Goal: Task Accomplishment & Management: Use online tool/utility

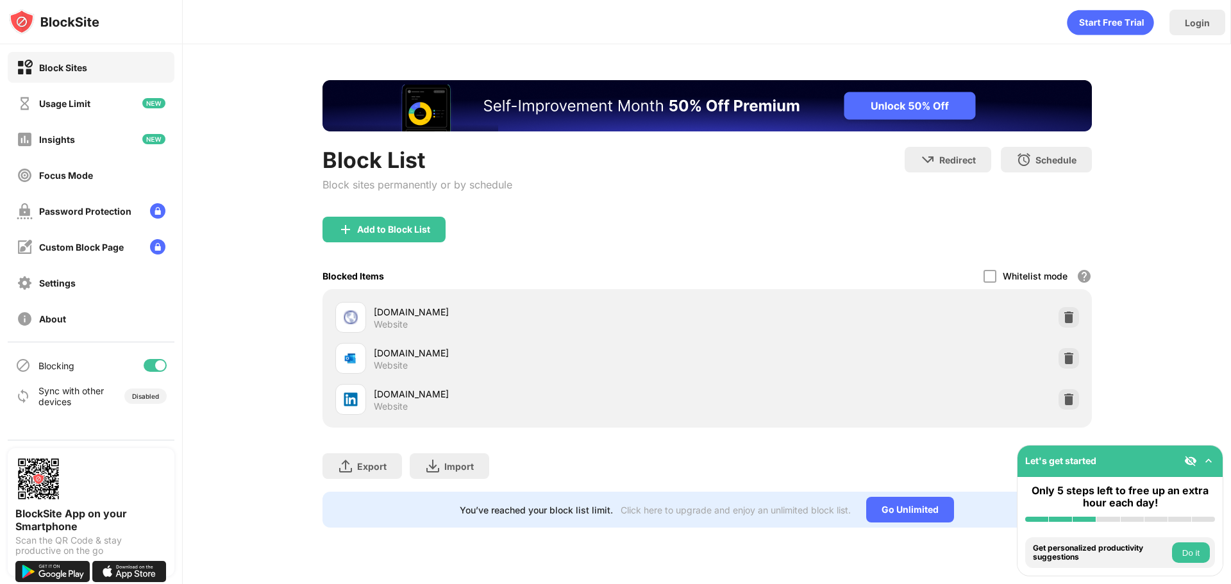
click at [151, 371] on div at bounding box center [155, 365] width 23 height 13
click at [165, 367] on div at bounding box center [155, 365] width 23 height 13
